Goal: Information Seeking & Learning: Learn about a topic

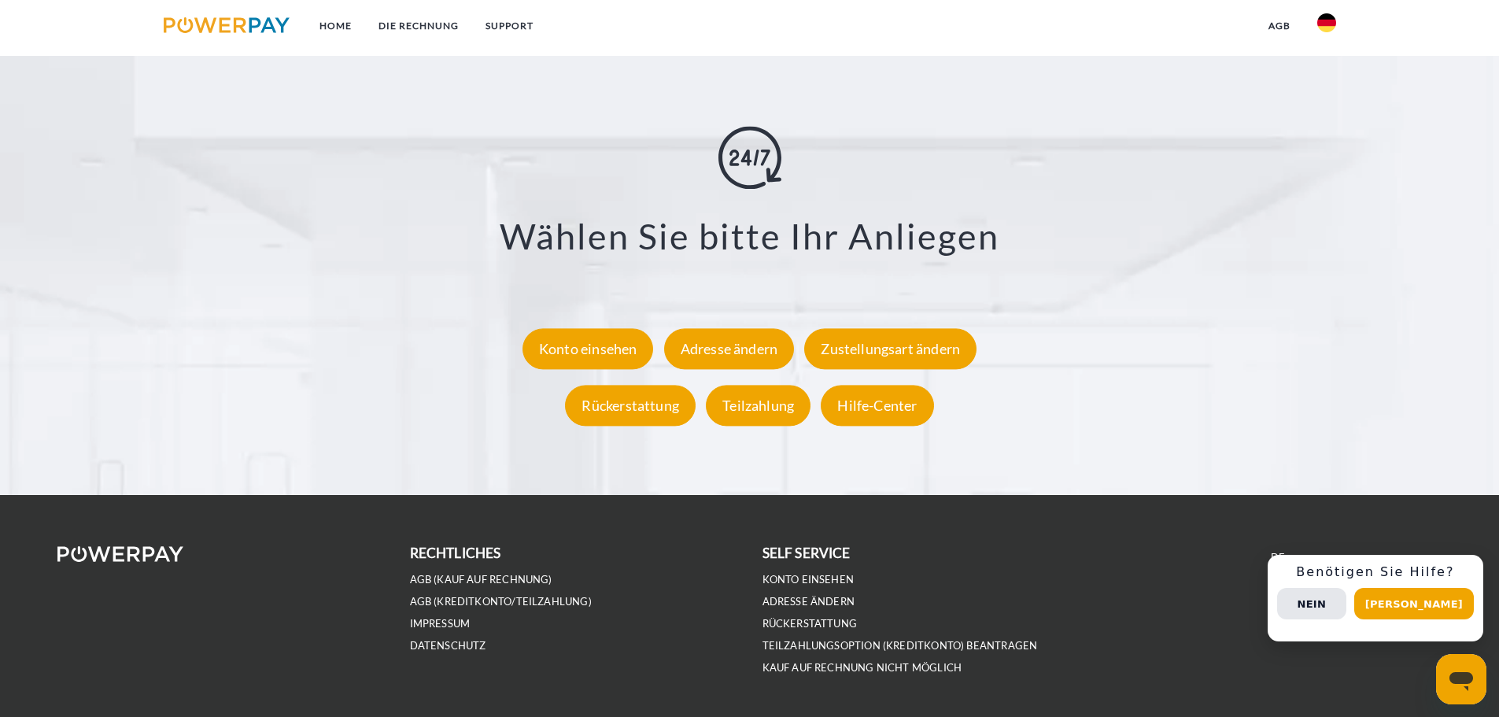
scroll to position [2912, 0]
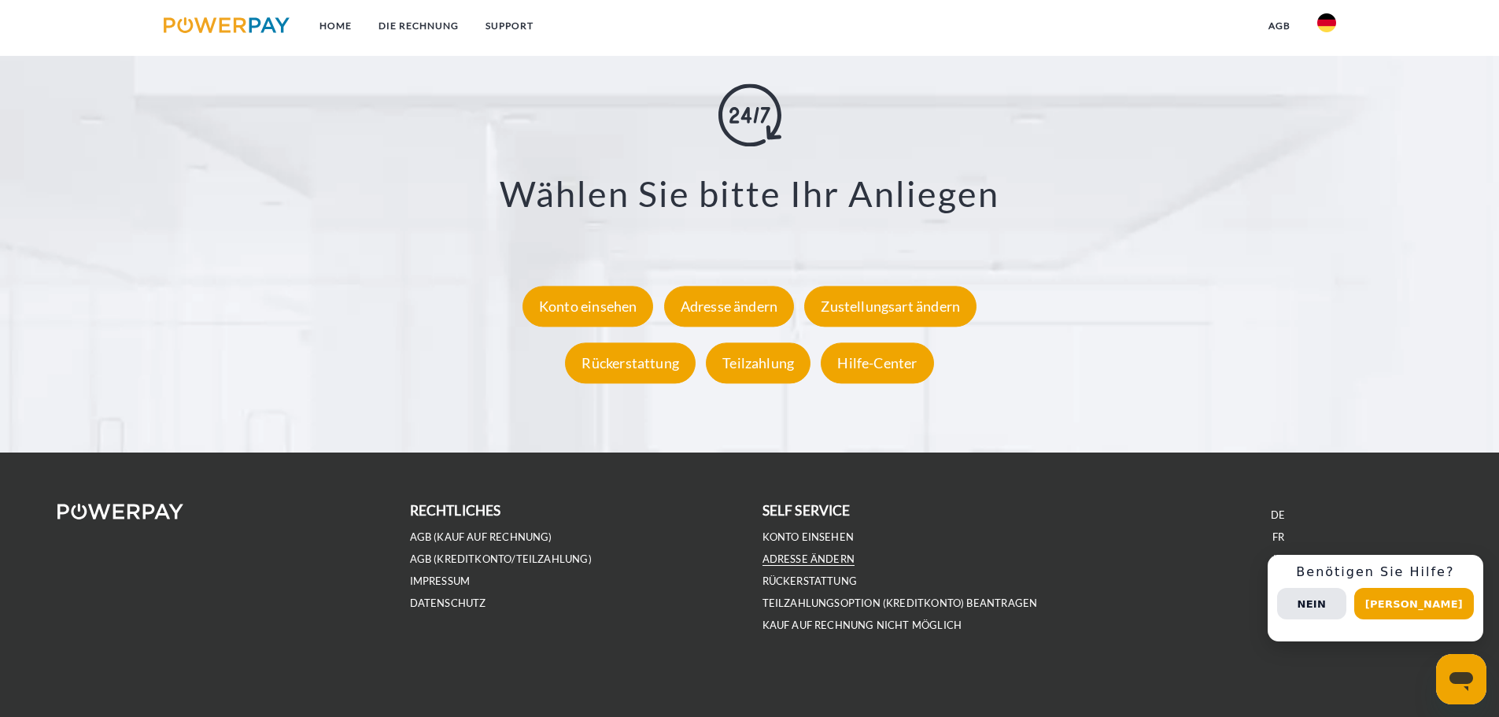
click at [824, 559] on link "Adresse ändern" at bounding box center [809, 558] width 93 height 13
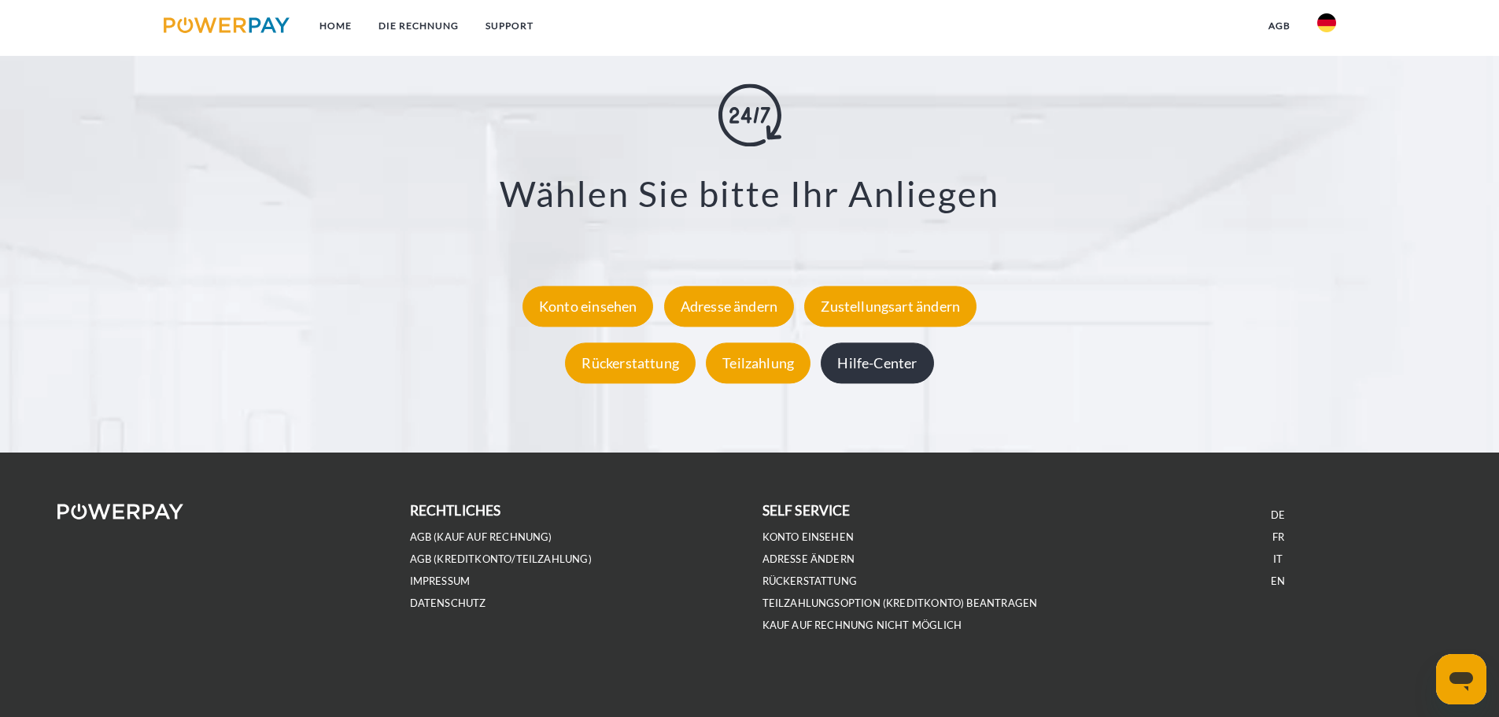
click at [890, 376] on div "Hilfe-Center" at bounding box center [877, 362] width 113 height 41
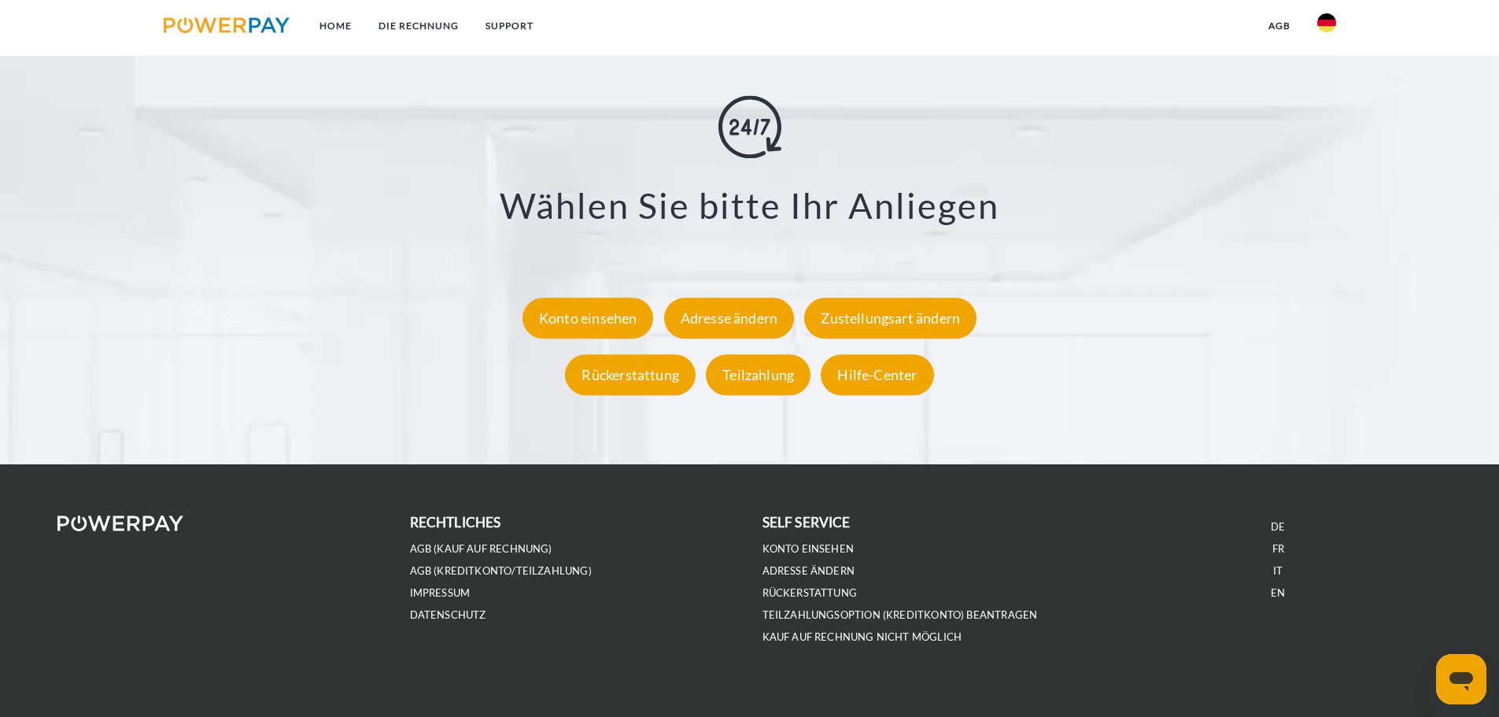
scroll to position [2439, 0]
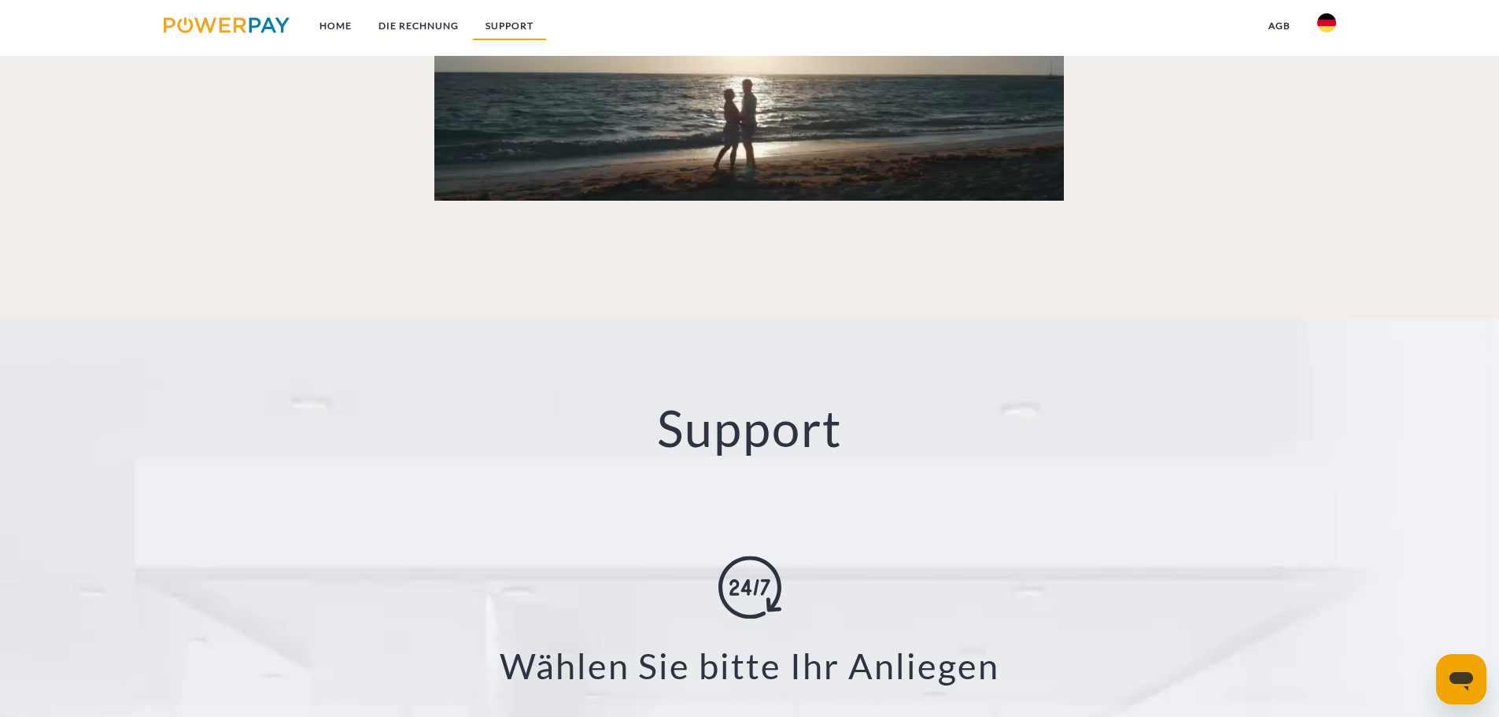
click at [516, 23] on link "SUPPORT" at bounding box center [509, 26] width 75 height 28
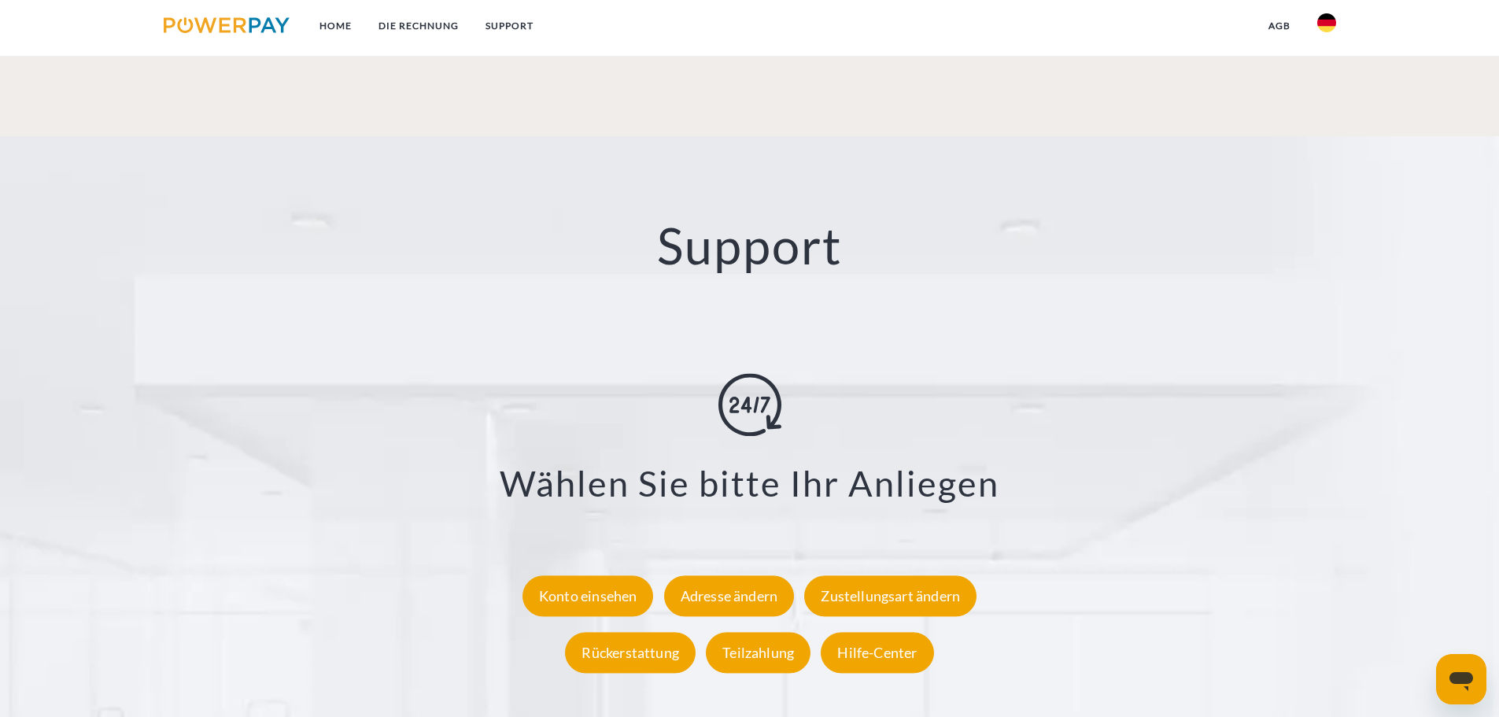
scroll to position [2912, 0]
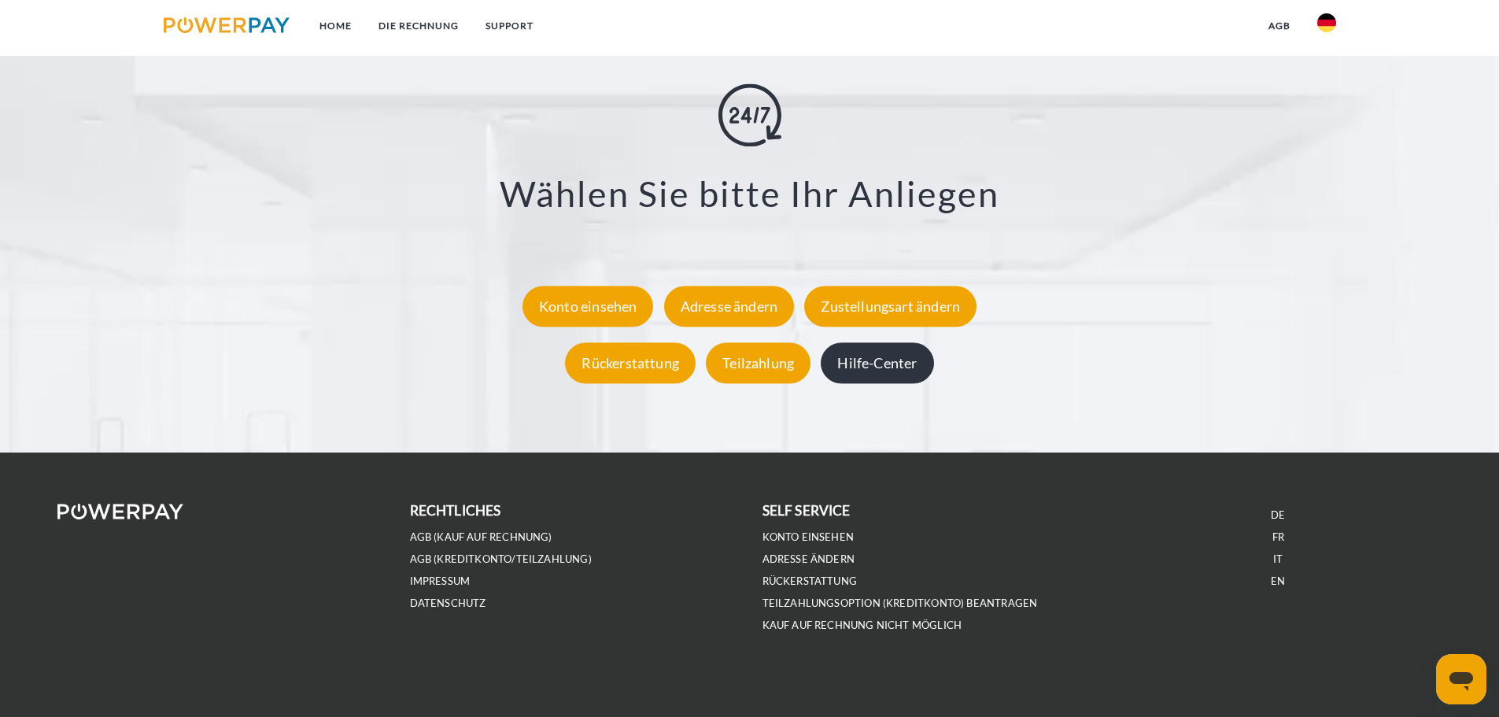
click at [920, 368] on div "Hilfe-Center" at bounding box center [877, 362] width 113 height 41
